Goal: Information Seeking & Learning: Find contact information

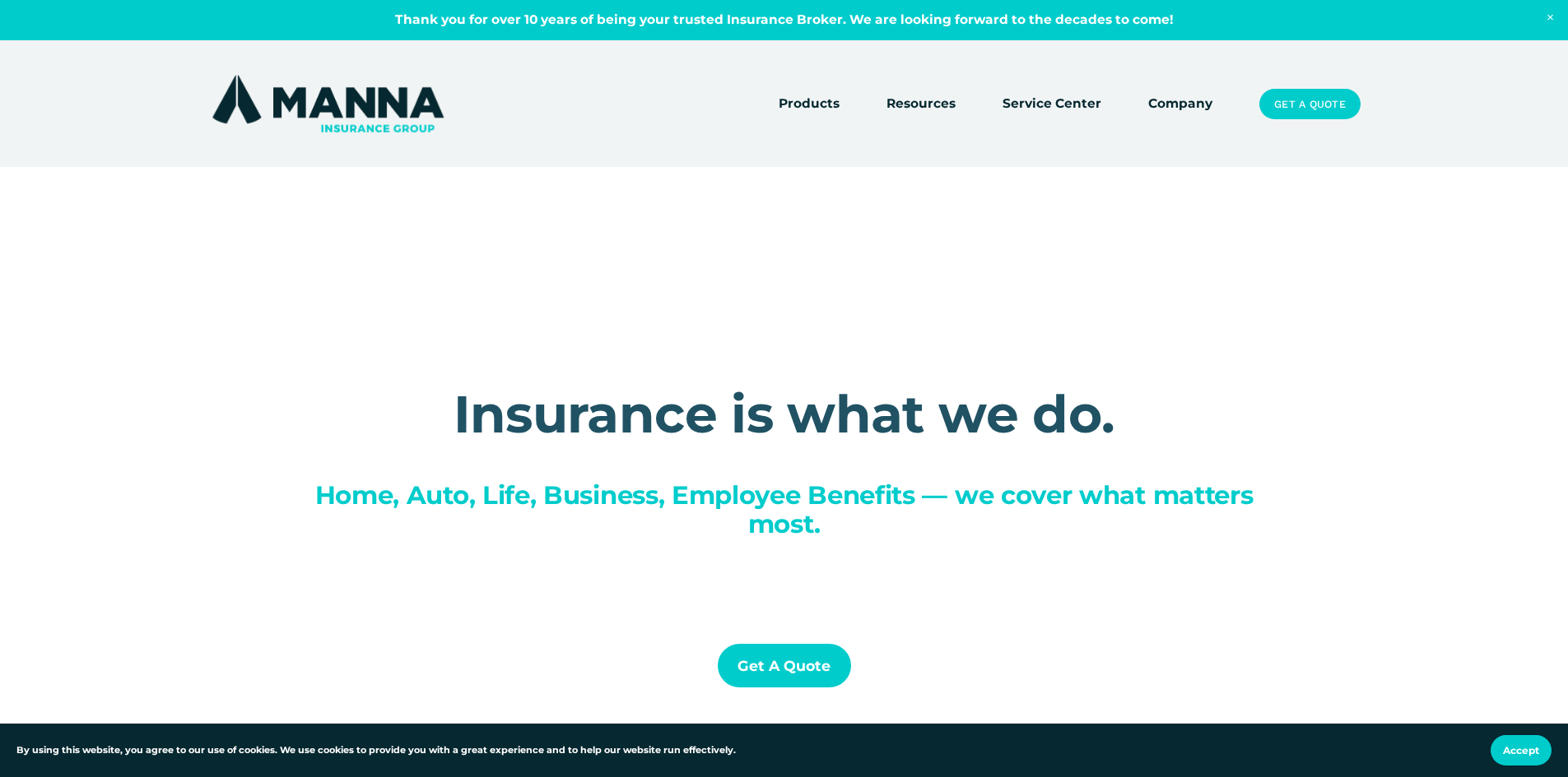
click at [1200, 97] on link "Company" at bounding box center [1180, 105] width 64 height 23
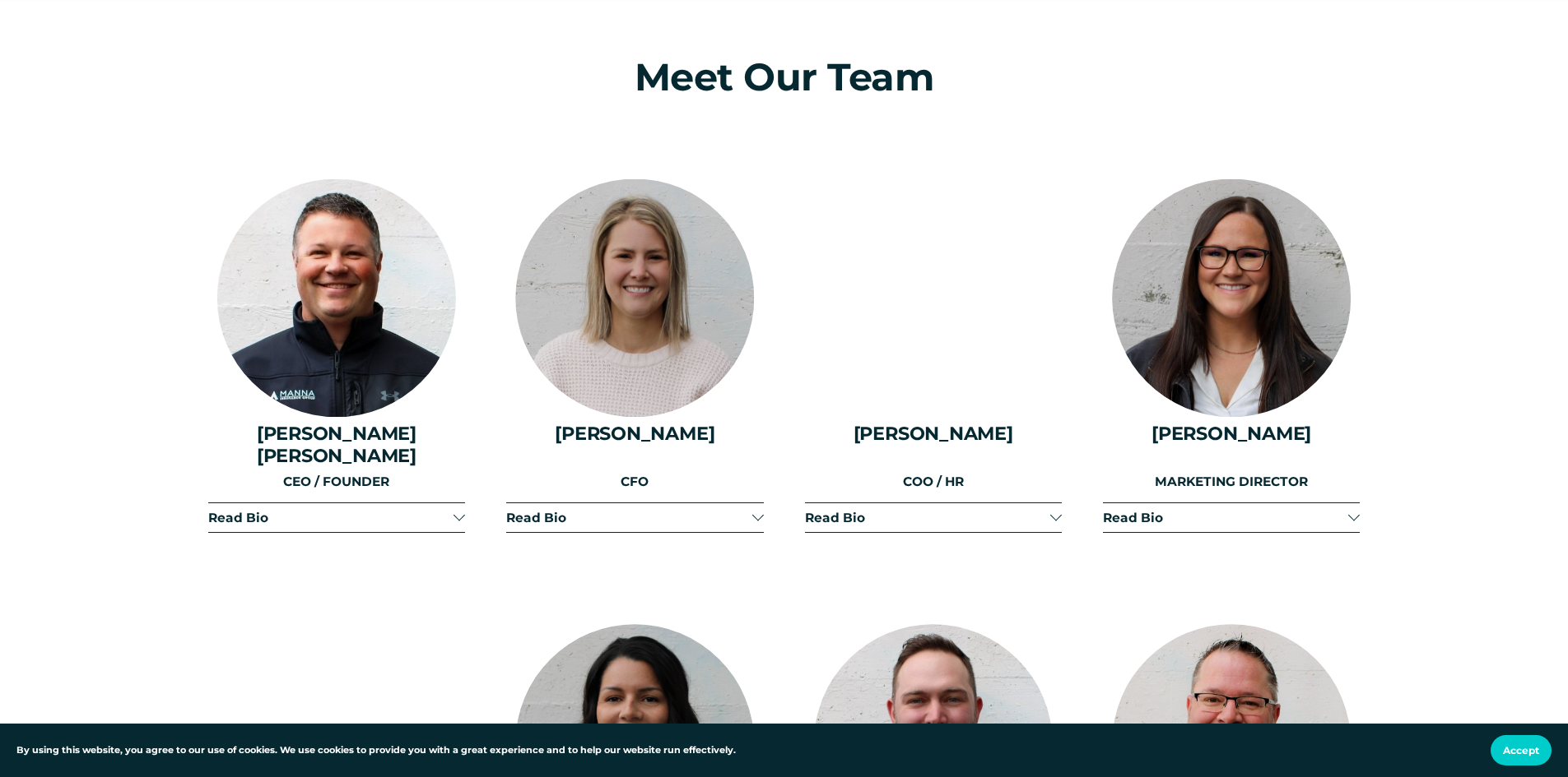
scroll to position [2056, 0]
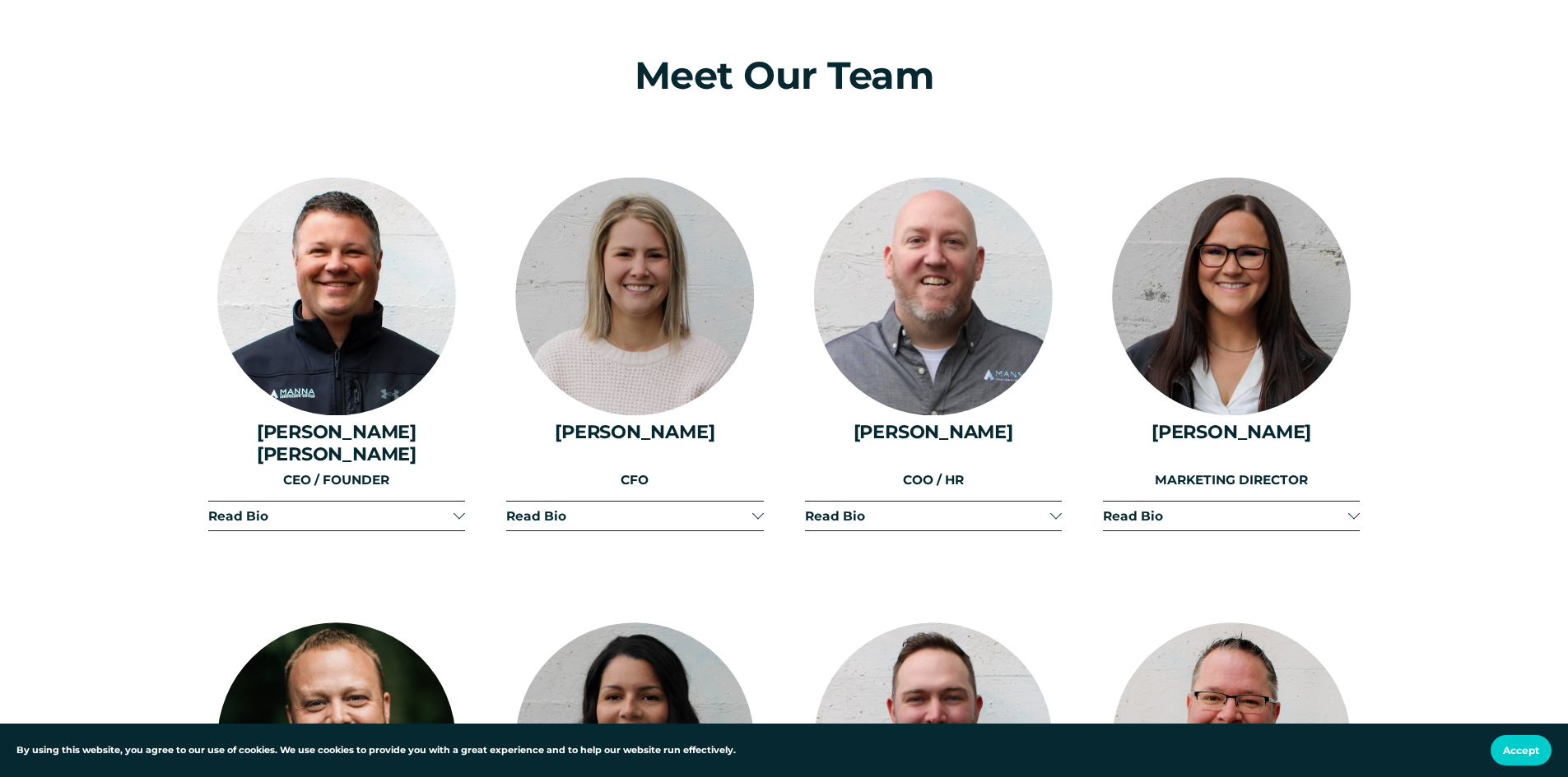
click at [460, 508] on div at bounding box center [459, 514] width 12 height 12
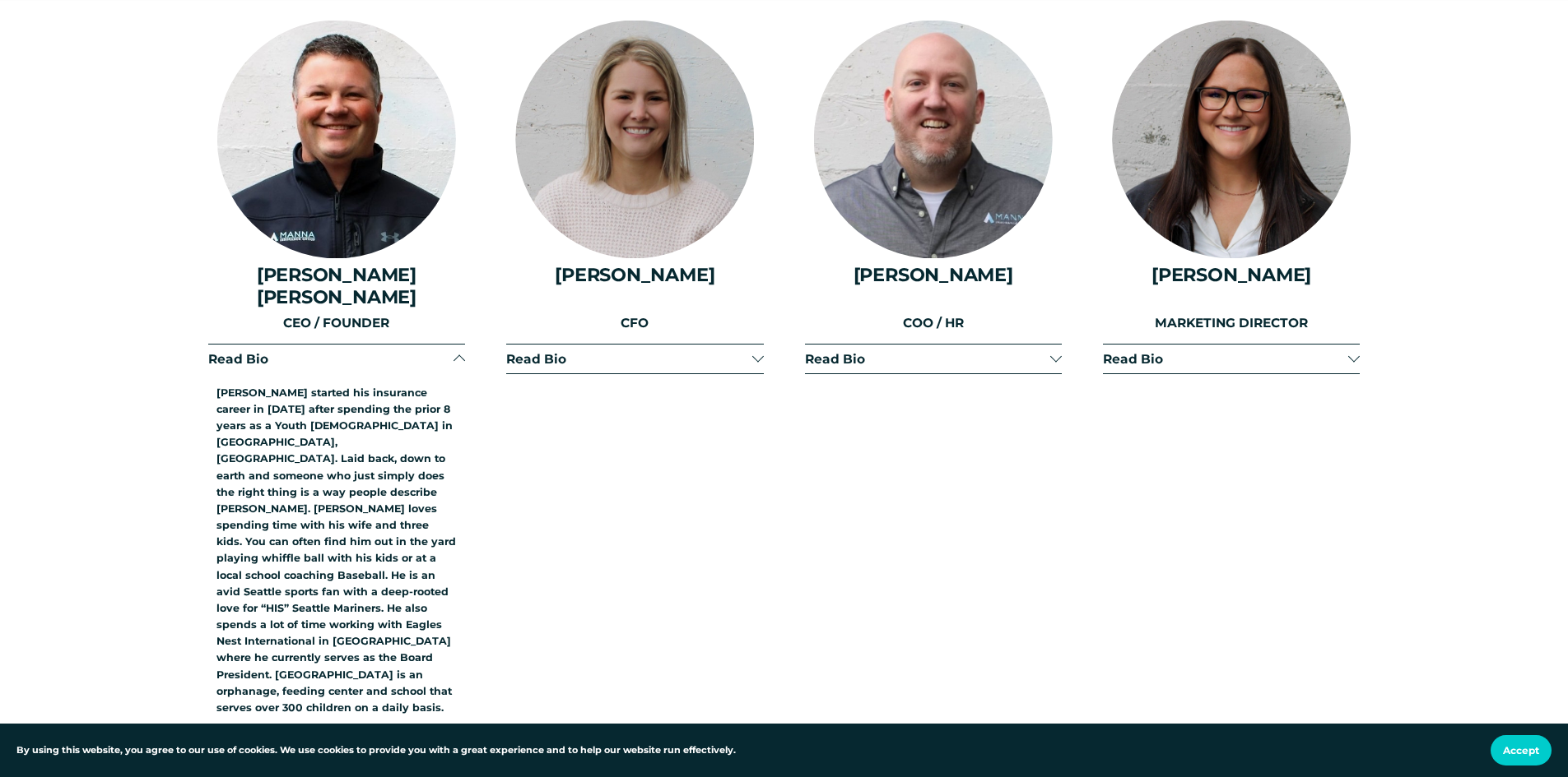
scroll to position [2221, 0]
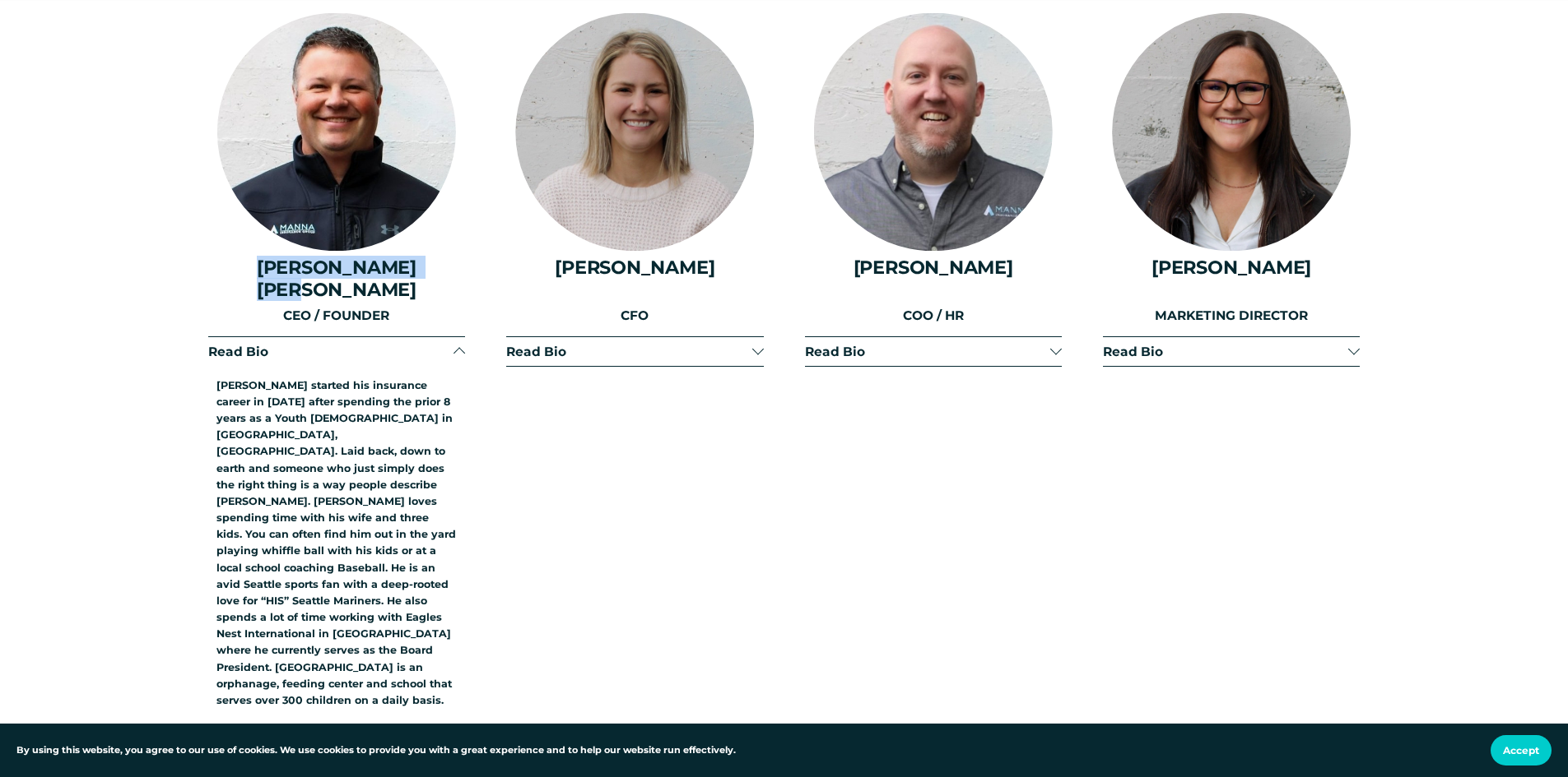
drag, startPoint x: 251, startPoint y: 276, endPoint x: 449, endPoint y: 271, distance: 198.1
click at [449, 271] on h4 "[PERSON_NAME] [PERSON_NAME]" at bounding box center [336, 278] width 256 height 43
copy h4 "[PERSON_NAME] [PERSON_NAME]"
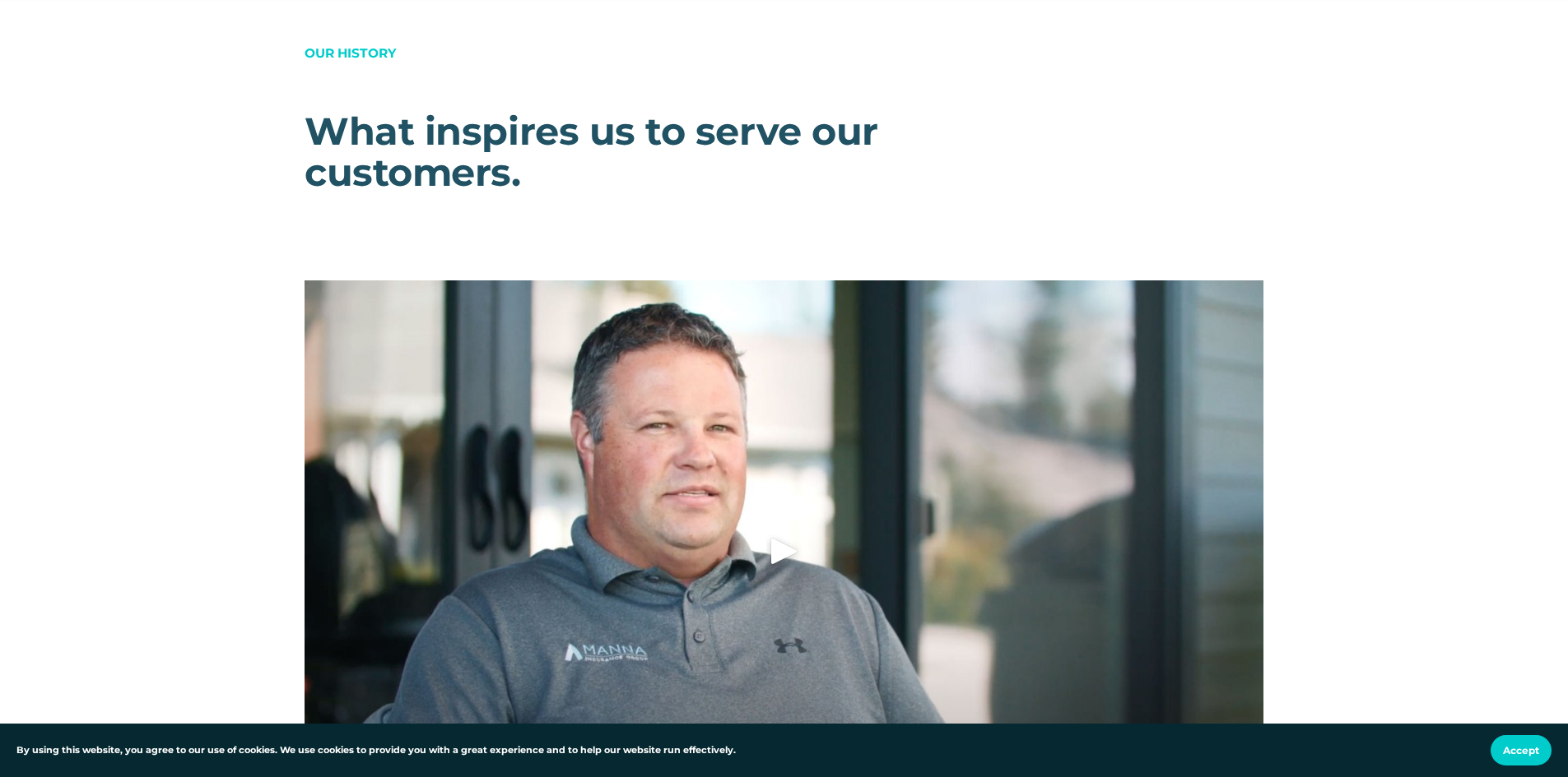
scroll to position [8720, 0]
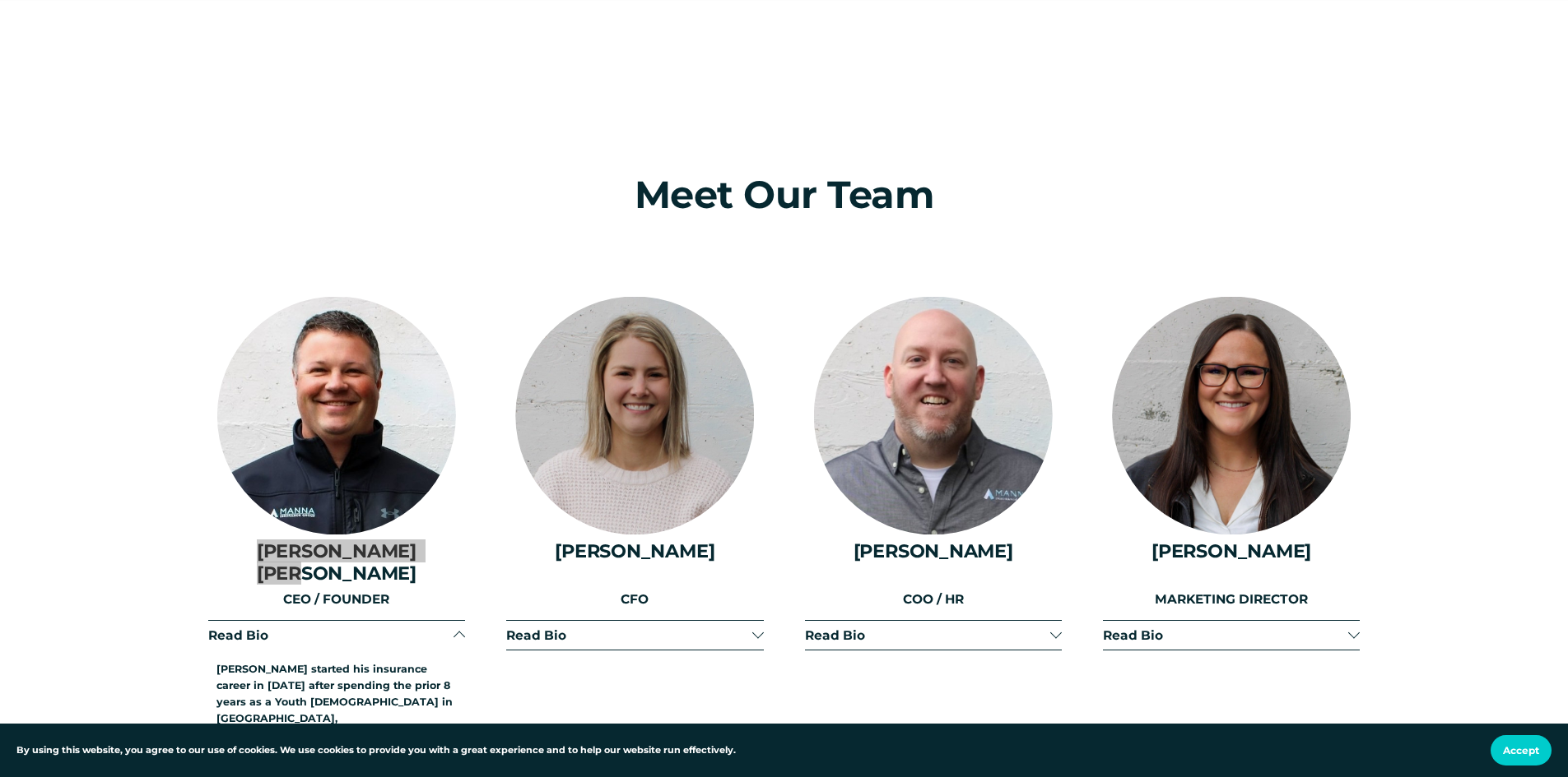
scroll to position [1974, 0]
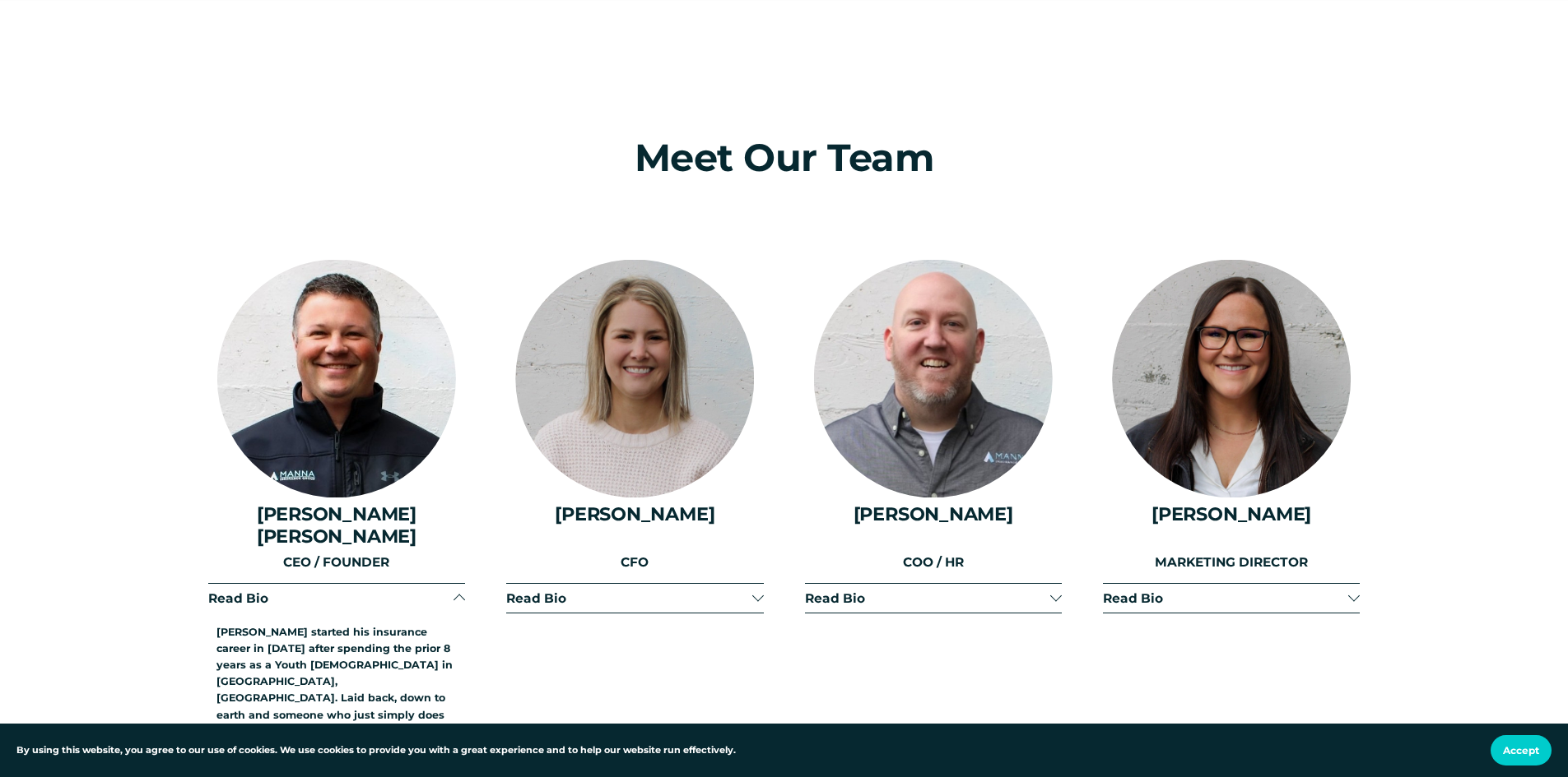
click at [430, 559] on div "CEO / FOUNDER" at bounding box center [336, 565] width 256 height 25
drag, startPoint x: 438, startPoint y: 519, endPoint x: 251, endPoint y: 522, distance: 187.0
click at [251, 522] on h4 "[PERSON_NAME] [PERSON_NAME]" at bounding box center [336, 524] width 256 height 43
copy h4 "[PERSON_NAME] [PERSON_NAME]"
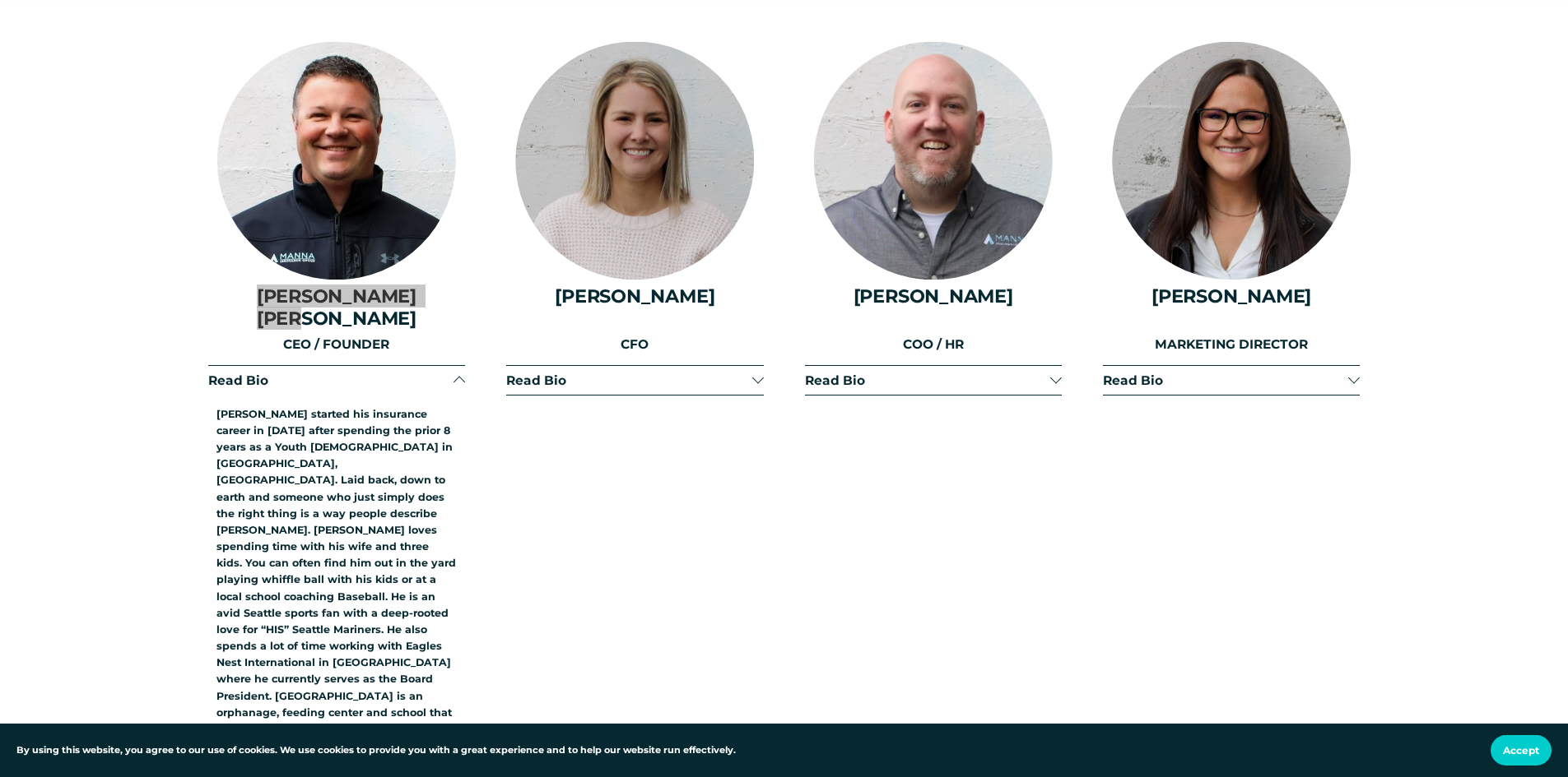
scroll to position [2221, 0]
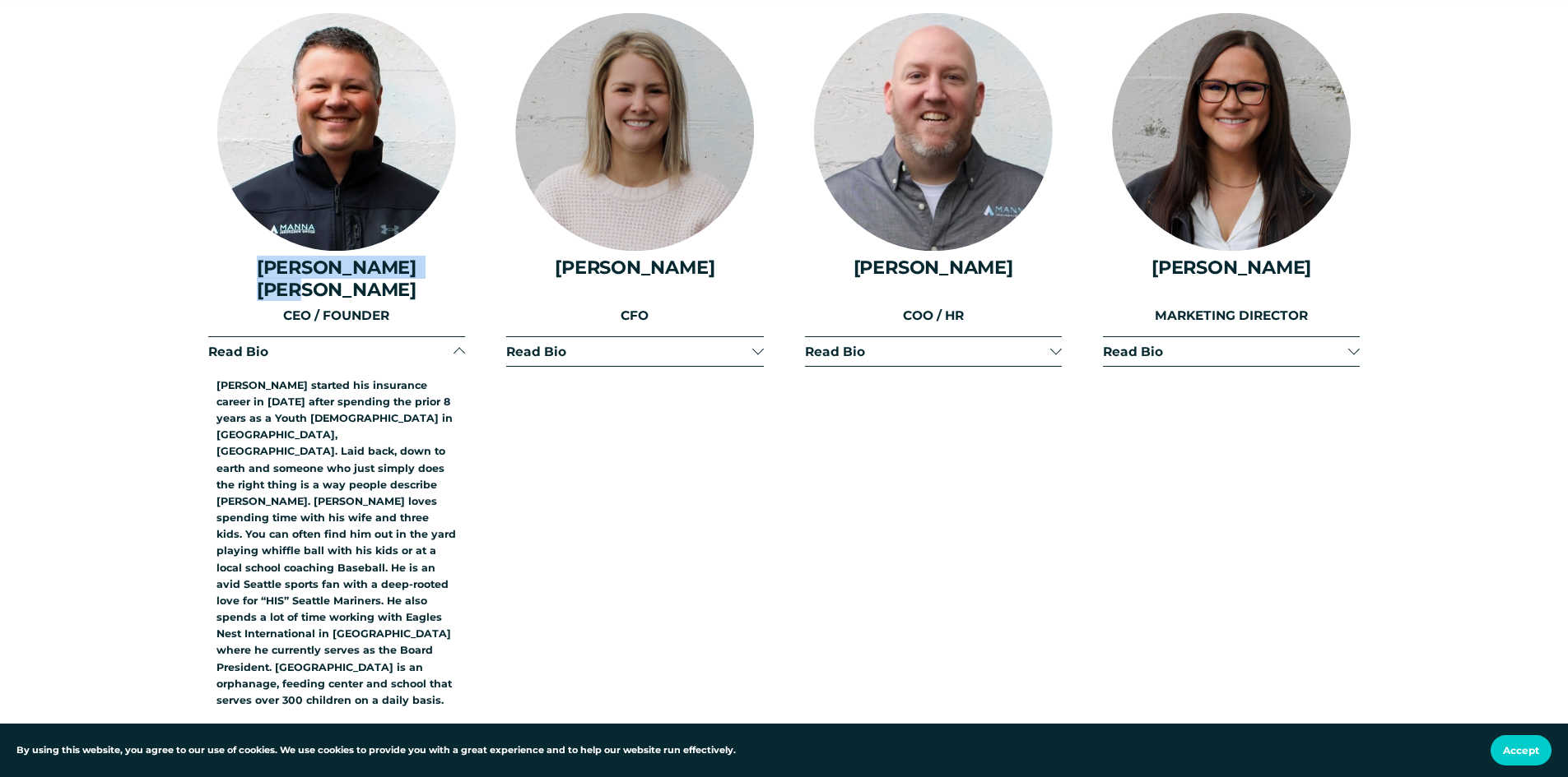
drag, startPoint x: 1248, startPoint y: 307, endPoint x: 1217, endPoint y: 306, distance: 31.0
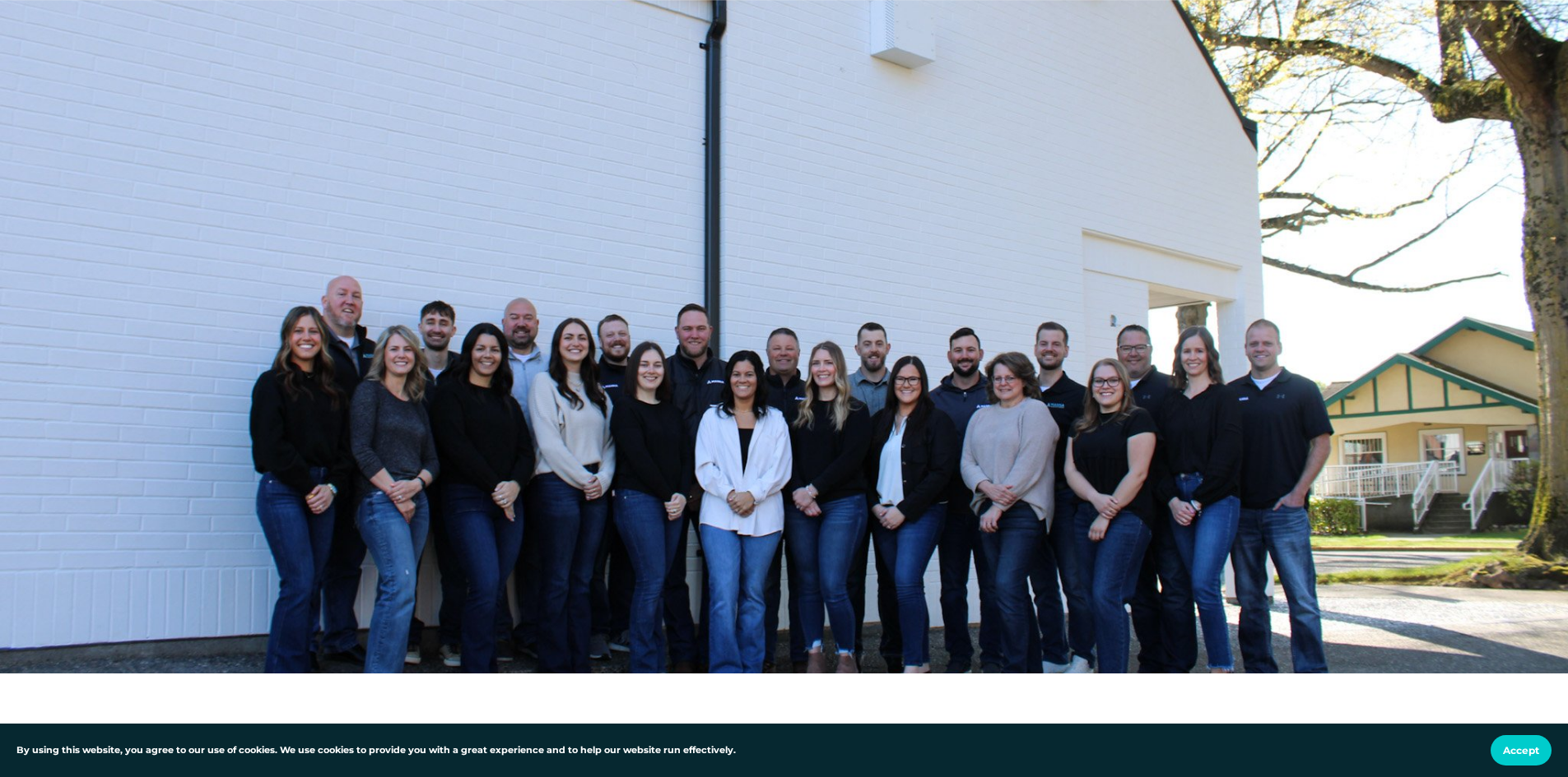
scroll to position [987, 0]
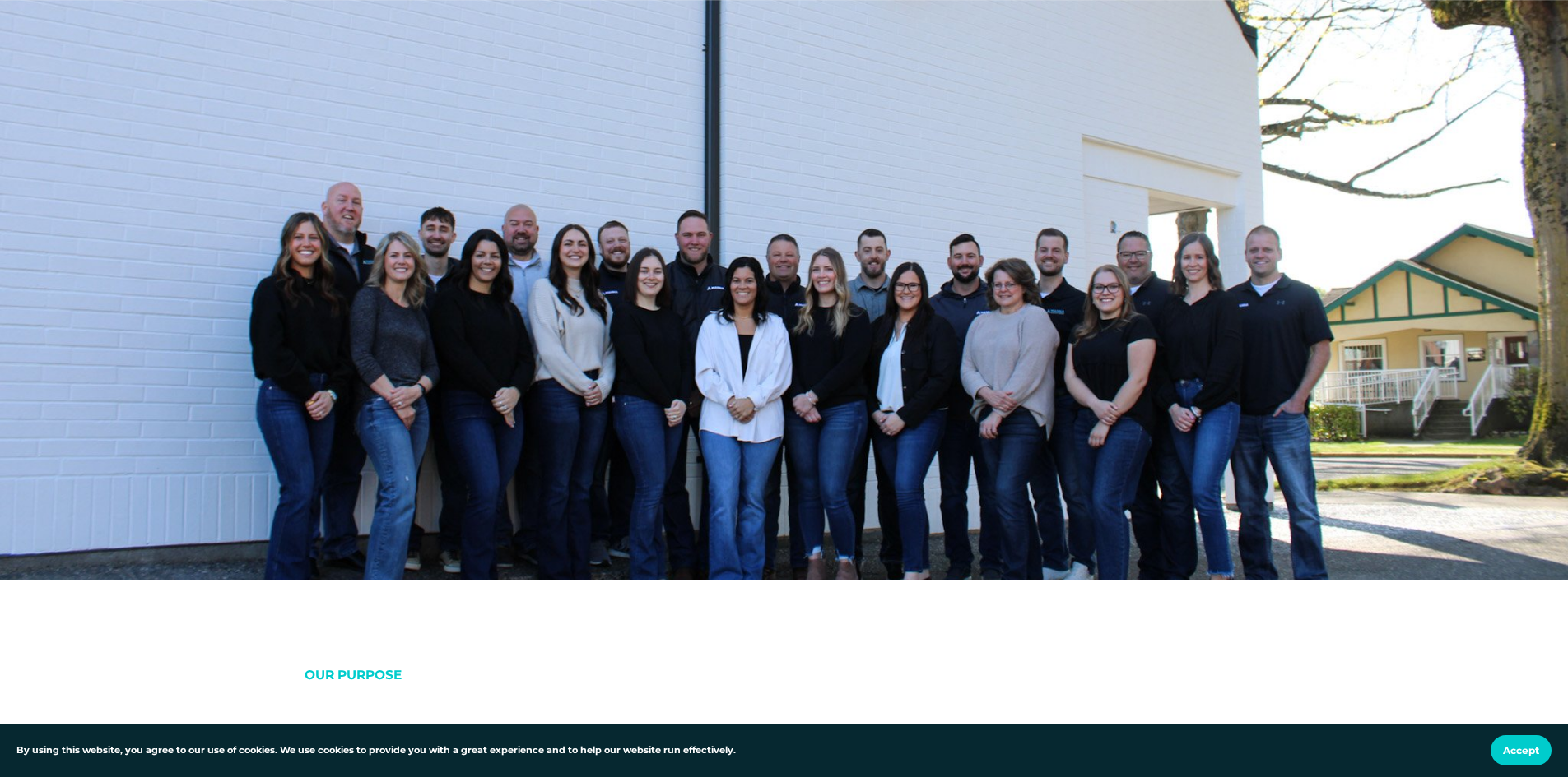
click at [328, 290] on div at bounding box center [784, 129] width 1568 height 904
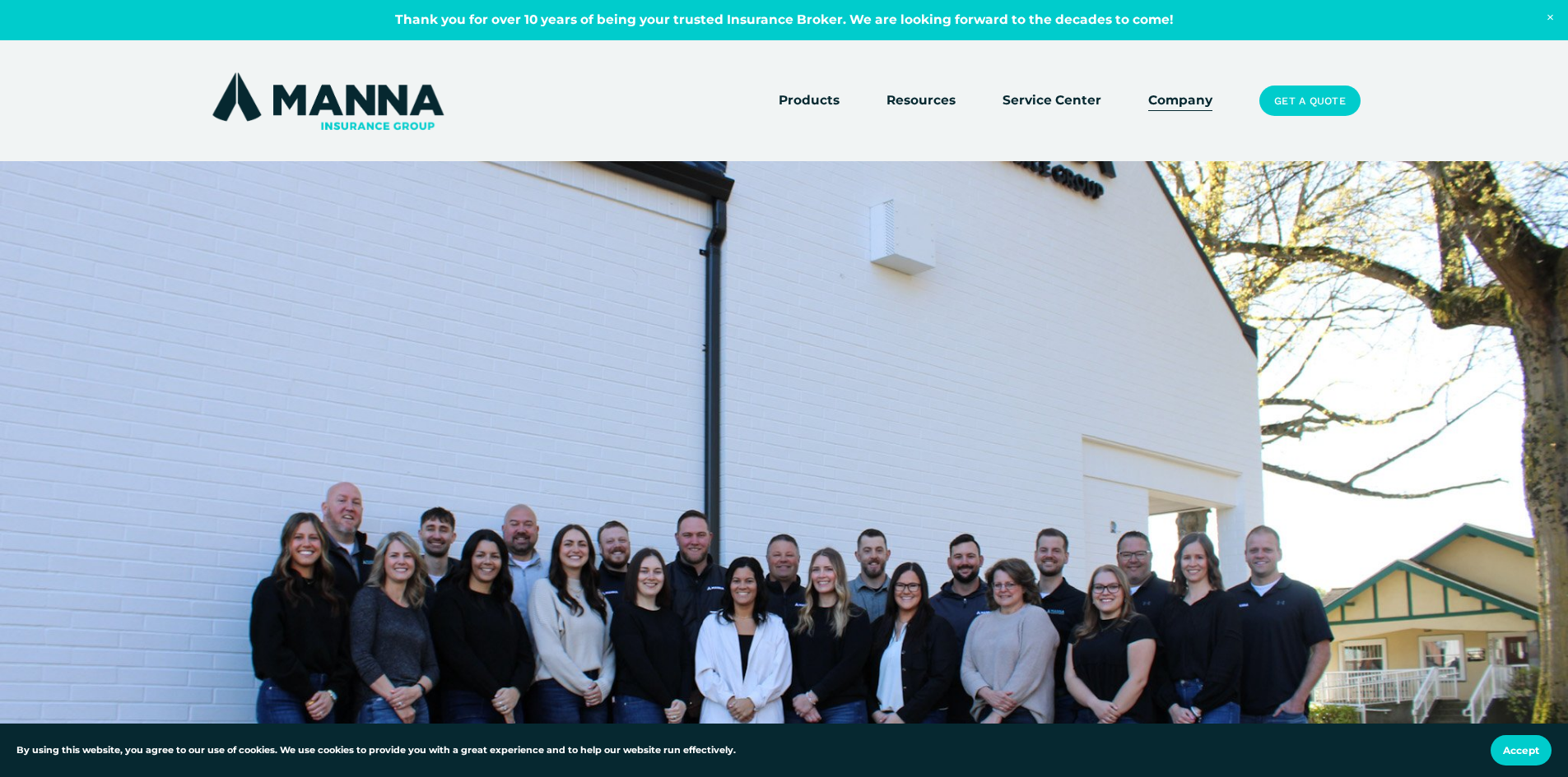
scroll to position [658, 0]
